Goal: Information Seeking & Learning: Learn about a topic

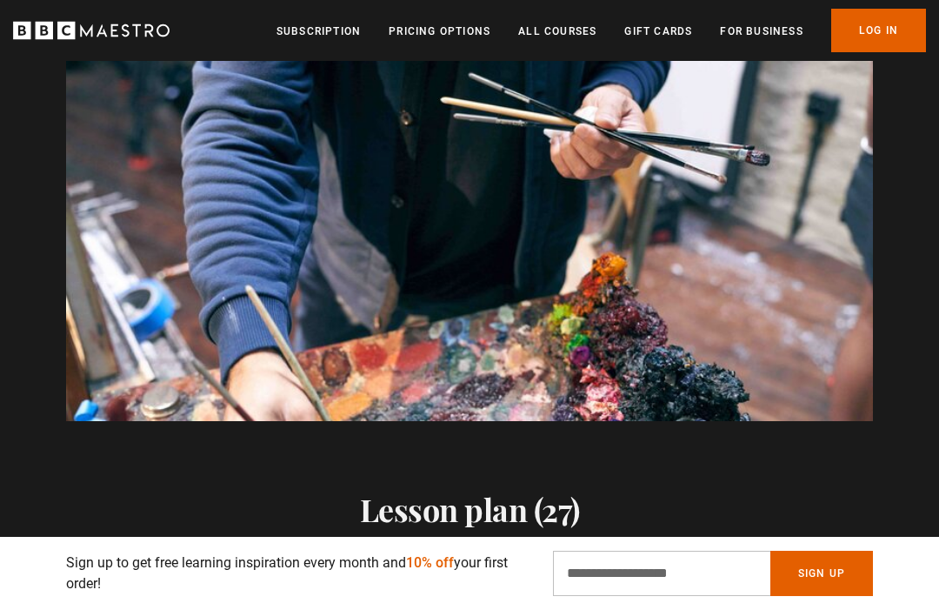
scroll to position [0, 1005]
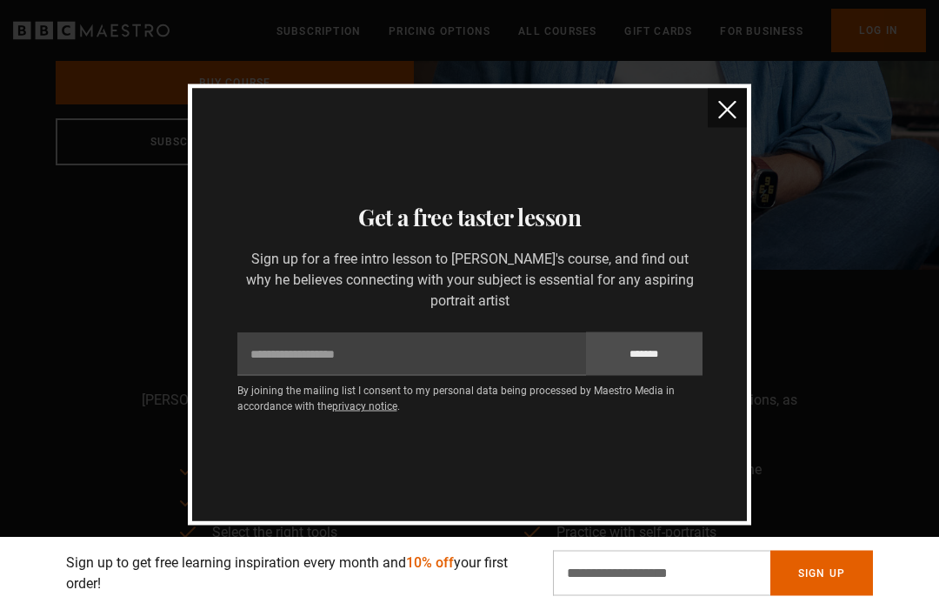
click at [731, 104] on img "close" at bounding box center [727, 110] width 18 height 18
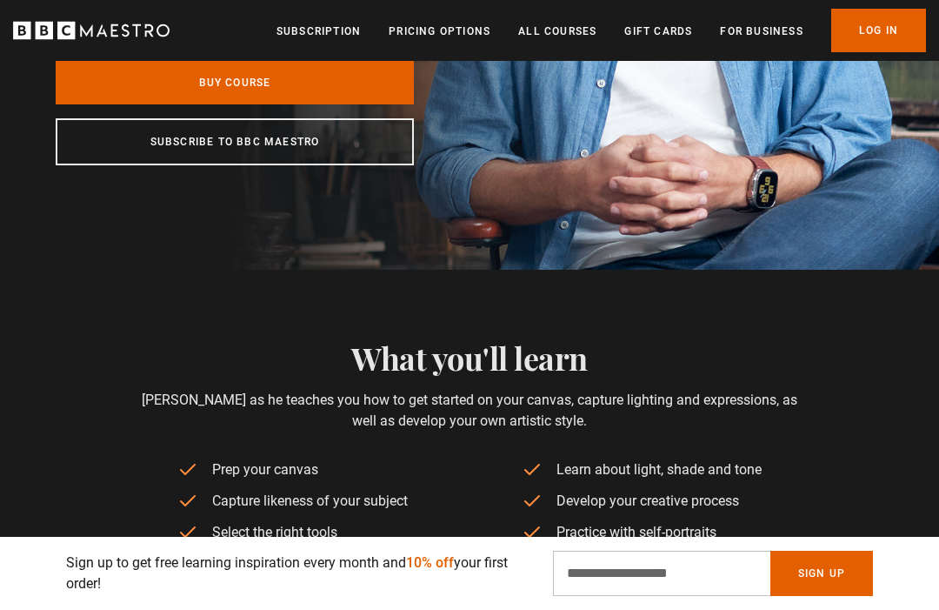
click at [137, 24] on icon "BBC Maestro" at bounding box center [136, 30] width 9 height 13
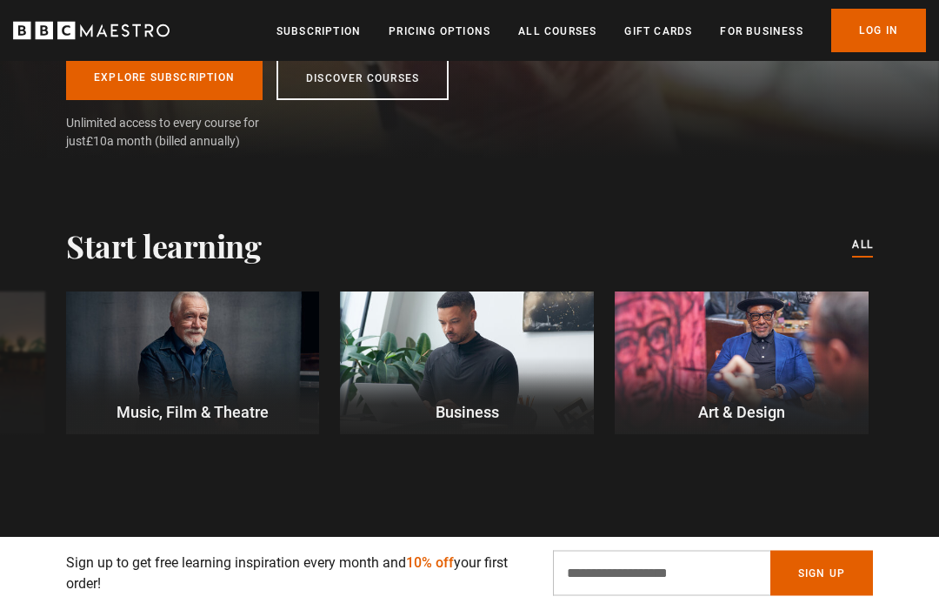
scroll to position [372, 0]
click at [789, 386] on div at bounding box center [742, 362] width 254 height 143
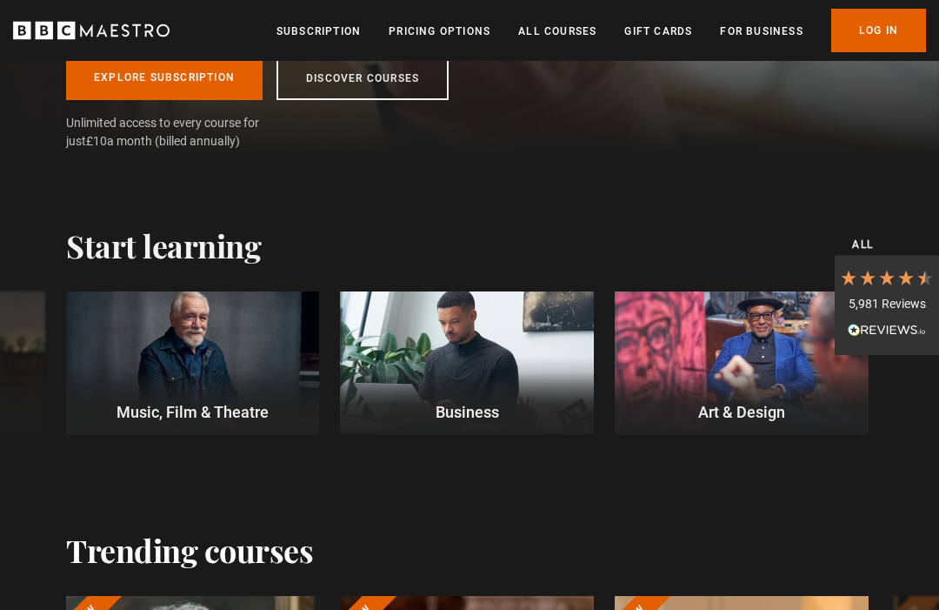
scroll to position [0, 0]
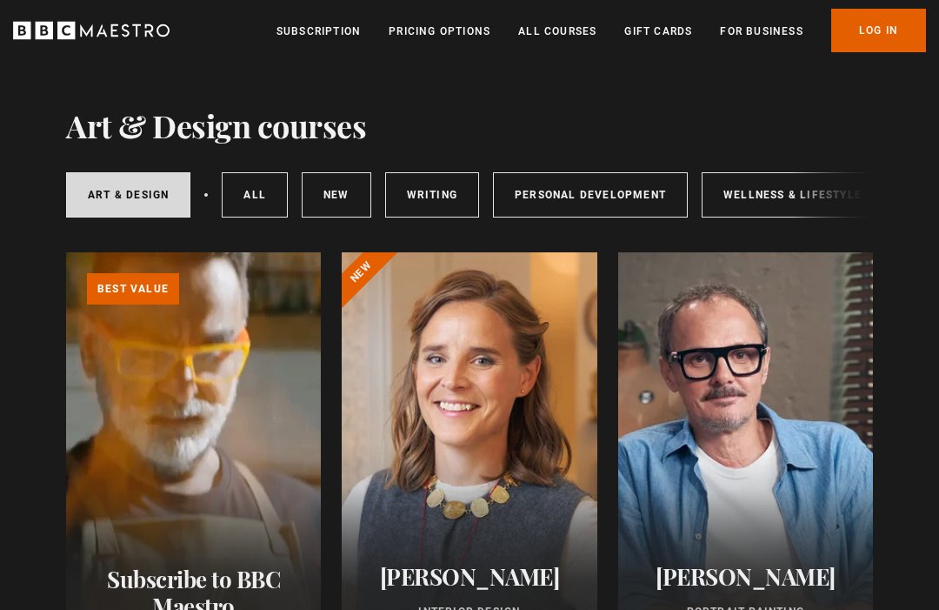
scroll to position [22, 0]
